Goal: Browse casually

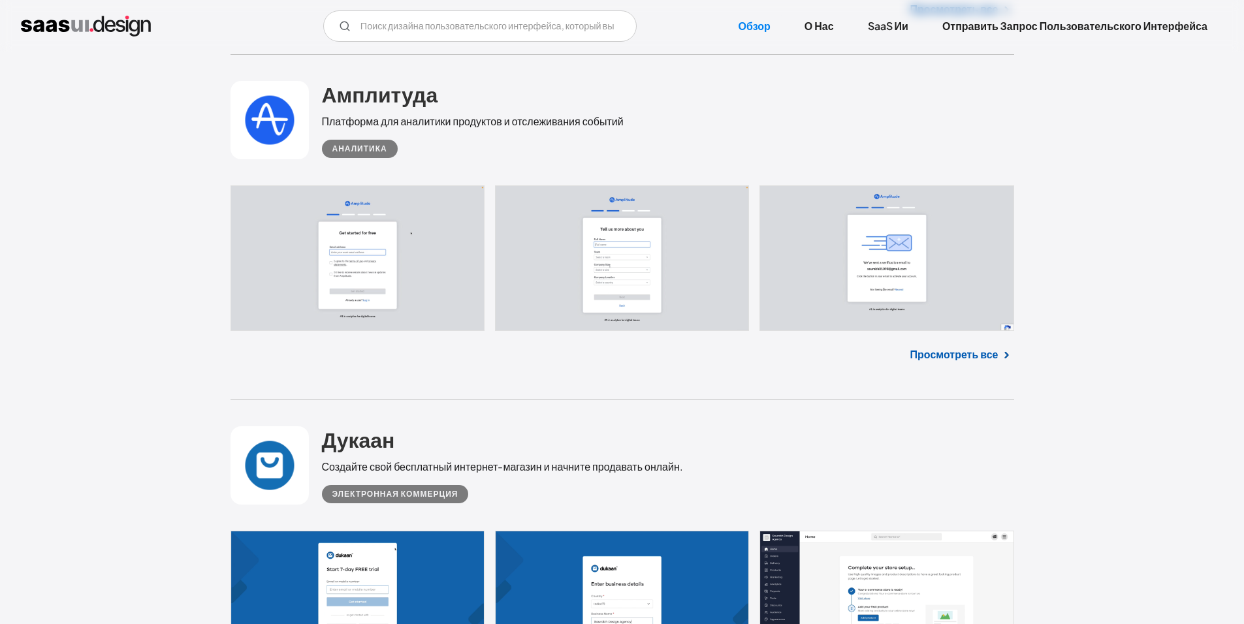
scroll to position [3005, 0]
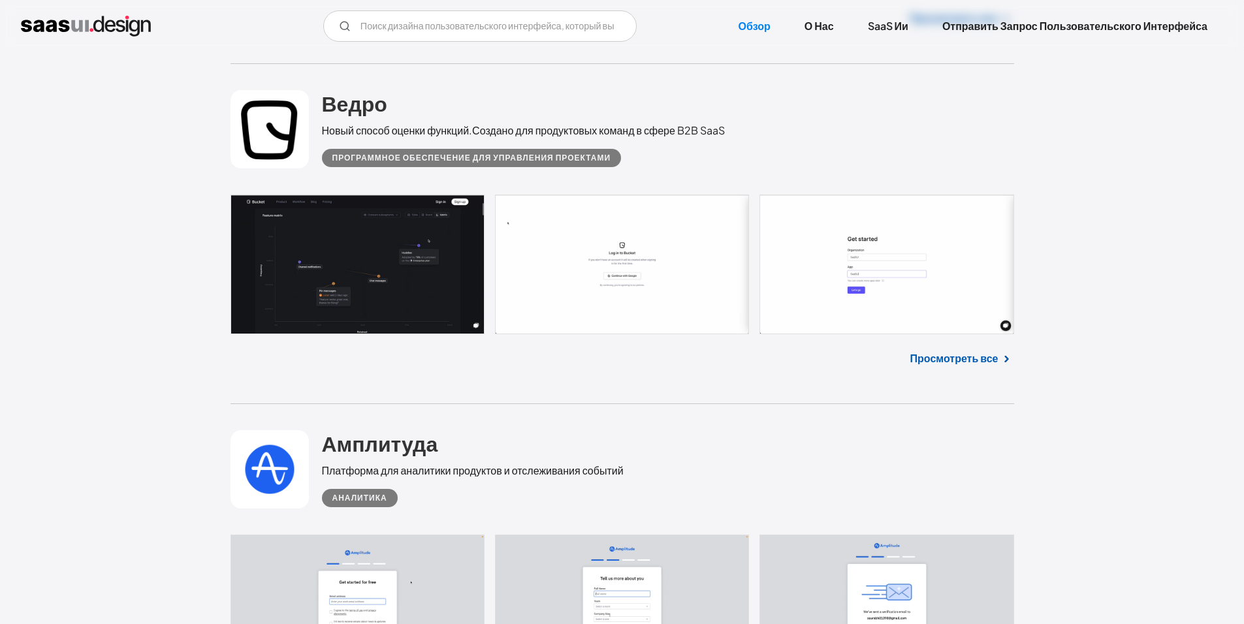
scroll to position [2547, 0]
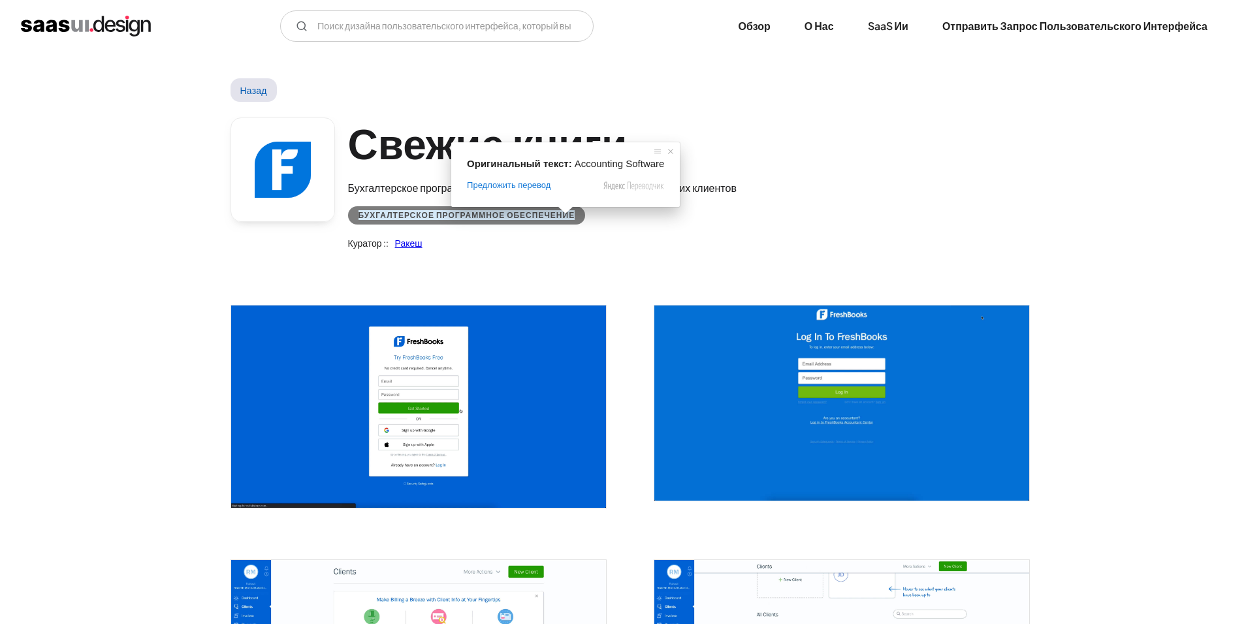
click at [920, 229] on div "Свежие книги Бухгалтерское программное обеспечение для владельцев бизнеса и их …" at bounding box center [623, 187] width 784 height 170
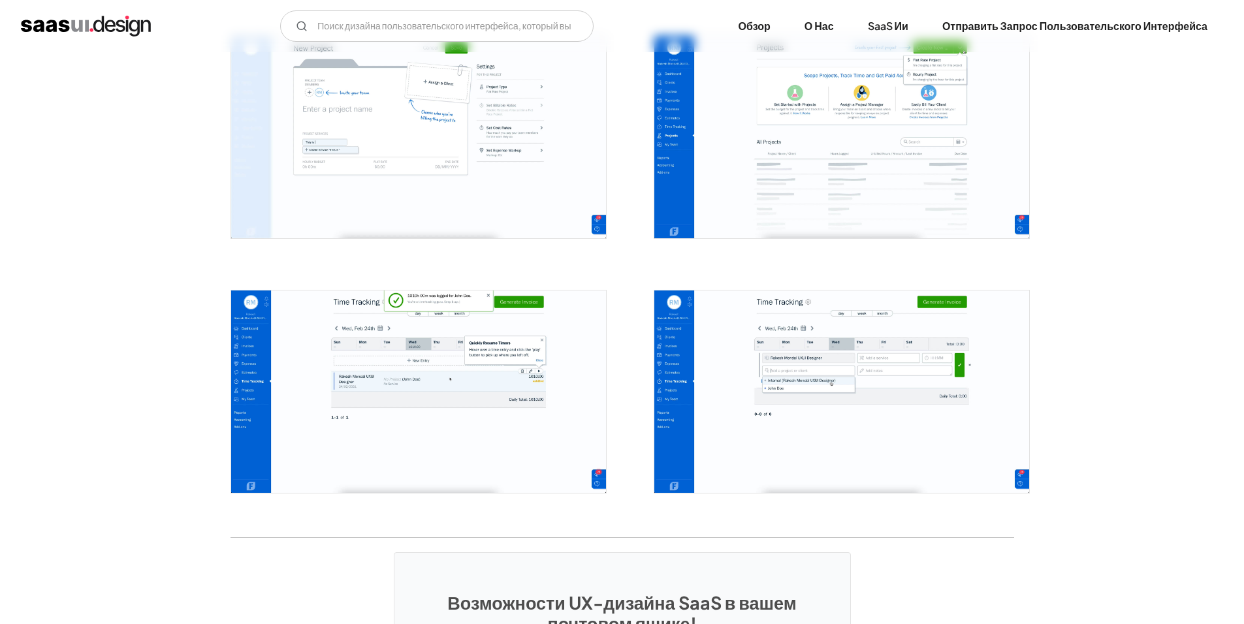
scroll to position [2743, 0]
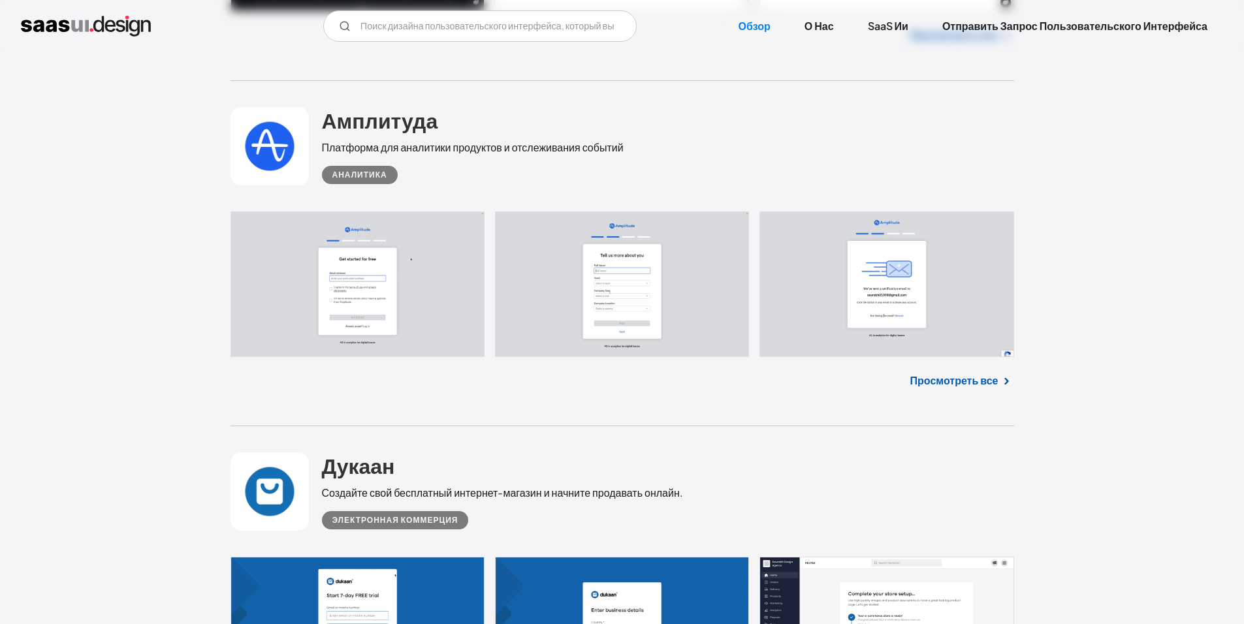
scroll to position [2874, 0]
